Goal: Task Accomplishment & Management: Use online tool/utility

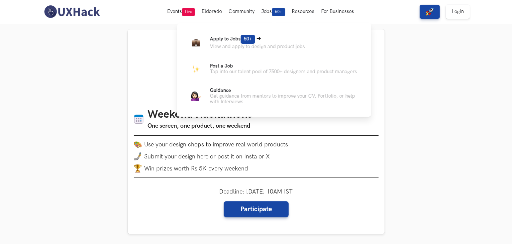
click at [229, 39] on span "Apply to Jobs 50+" at bounding box center [232, 39] width 45 height 6
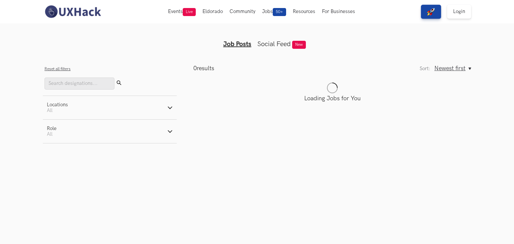
click at [82, 105] on button "Locations Active filters: All" at bounding box center [110, 107] width 134 height 23
click at [49, 134] on label "[GEOGRAPHIC_DATA]" at bounding box center [77, 134] width 60 height 7
click at [49, 134] on input "[GEOGRAPHIC_DATA]" at bounding box center [50, 134] width 6 height 6
checkbox input "true"
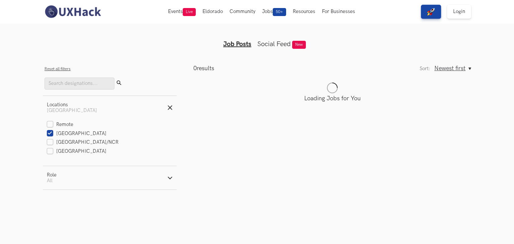
click at [168, 185] on button "Role Active filters: All" at bounding box center [110, 177] width 134 height 23
click at [48, 208] on ul "All Product Design" at bounding box center [109, 204] width 126 height 25
click at [48, 207] on label "Product" at bounding box center [59, 203] width 26 height 7
click at [48, 207] on input "Product" at bounding box center [49, 204] width 6 height 6
radio input "true"
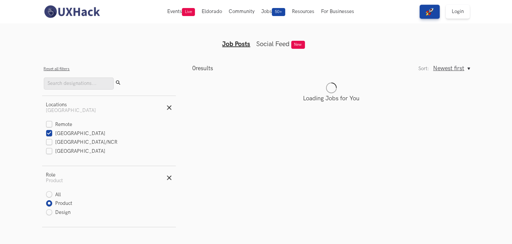
click at [239, 199] on main "0 results Sort: Newest first Oldest first Newest first Sort: Newest first Oldes…" at bounding box center [323, 146] width 295 height 163
